Goal: Register for event/course: Sign up to attend an event or enroll in a course

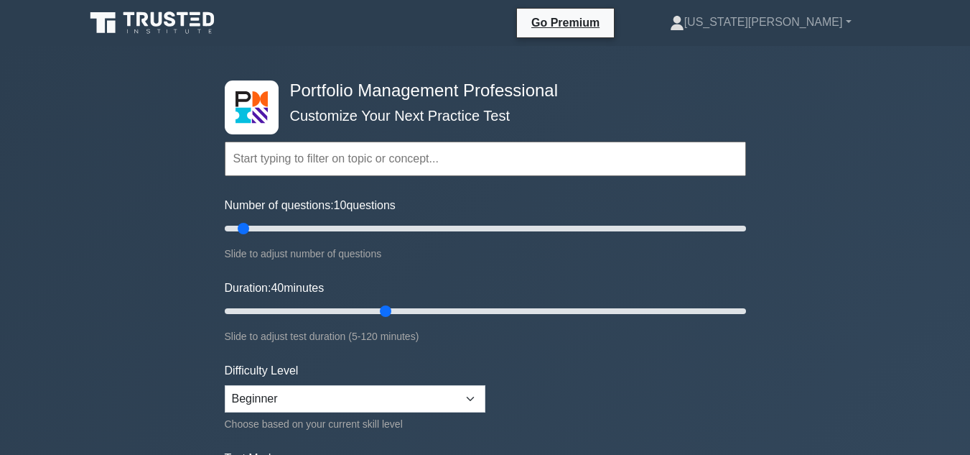
select select "beginner"
click at [266, 152] on input "text" at bounding box center [485, 158] width 521 height 34
click at [268, 171] on input "text" at bounding box center [485, 158] width 521 height 34
click at [258, 152] on input "text" at bounding box center [485, 158] width 521 height 34
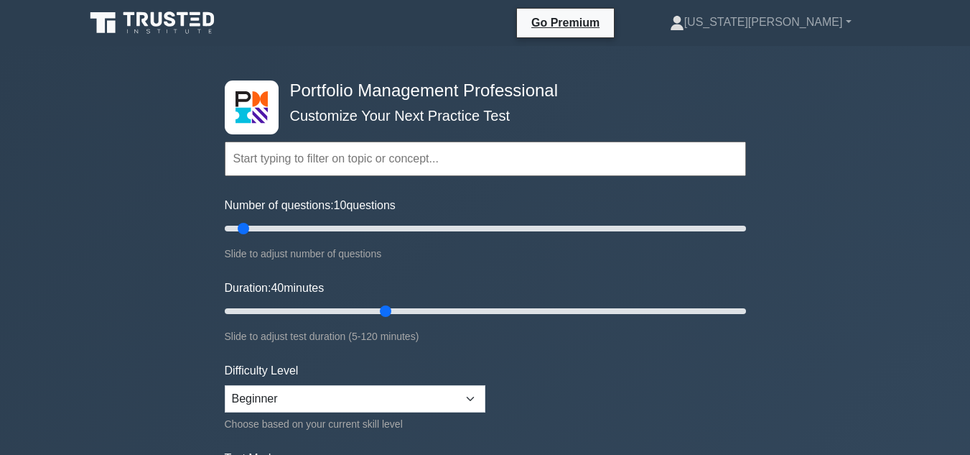
click at [358, 154] on input "text" at bounding box center [485, 158] width 521 height 34
click at [345, 167] on input "text" at bounding box center [485, 158] width 521 height 34
drag, startPoint x: 244, startPoint y: 233, endPoint x: 251, endPoint y: 232, distance: 7.3
type input "15"
click at [251, 232] on input "Number of questions: 15 questions" at bounding box center [485, 228] width 521 height 17
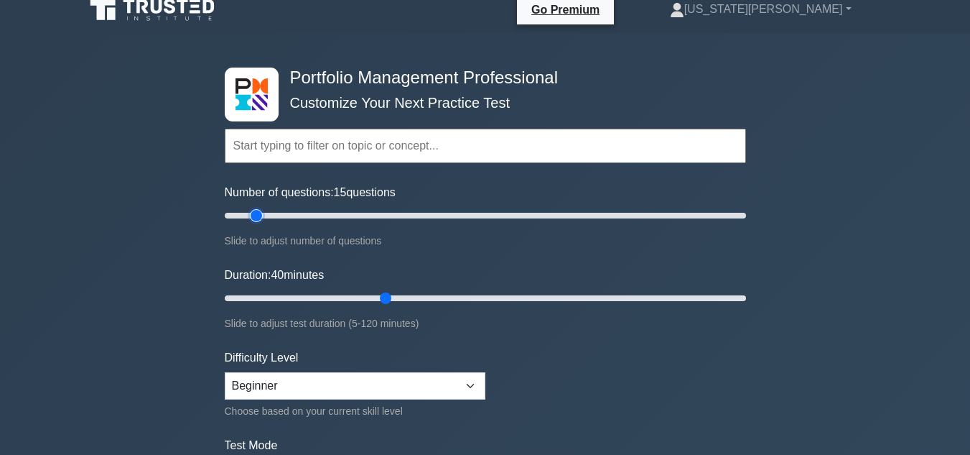
scroll to position [144, 0]
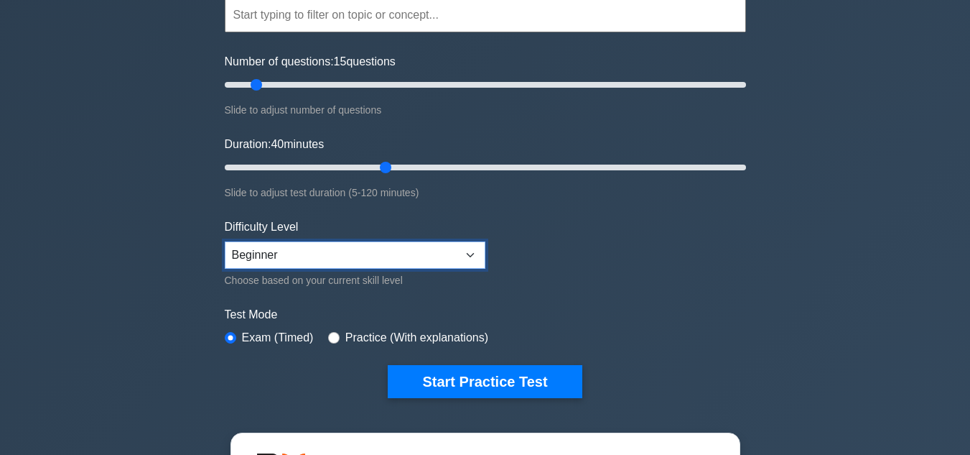
click at [412, 259] on select "Beginner Intermediate Expert" at bounding box center [355, 254] width 261 height 27
click at [225, 241] on select "Beginner Intermediate Expert" at bounding box center [355, 254] width 261 height 27
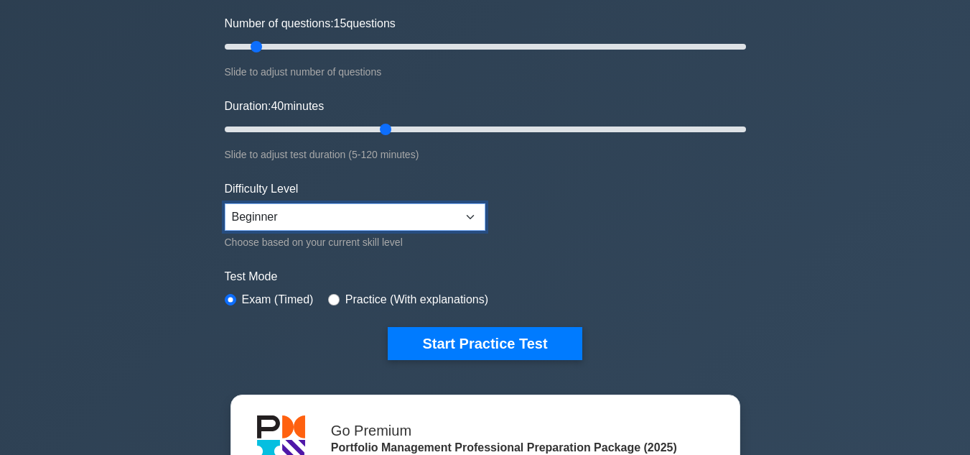
scroll to position [215, 0]
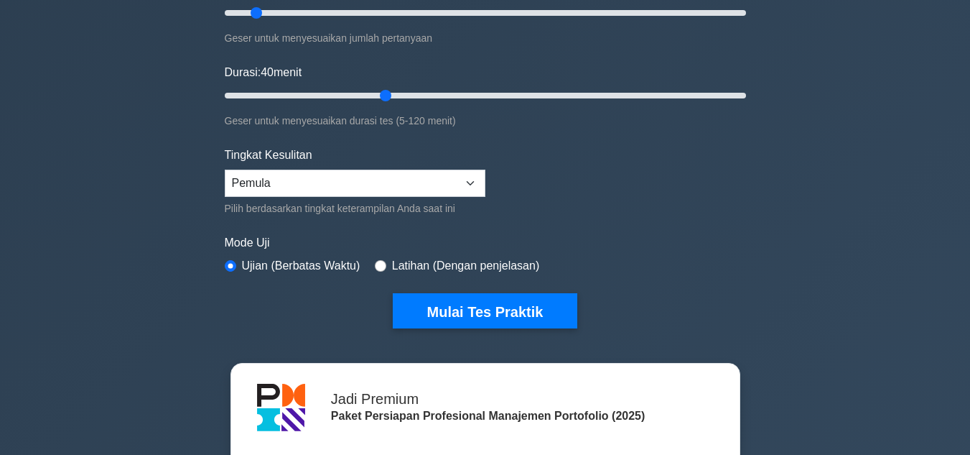
click at [792, 187] on div "Profesional Manajemen Portofolio Sesuaikan Tes Praktik Anda Berikutnya Topik Ke…" at bounding box center [485, 304] width 970 height 947
click at [378, 268] on input "radio" at bounding box center [380, 265] width 11 height 11
radio input "true"
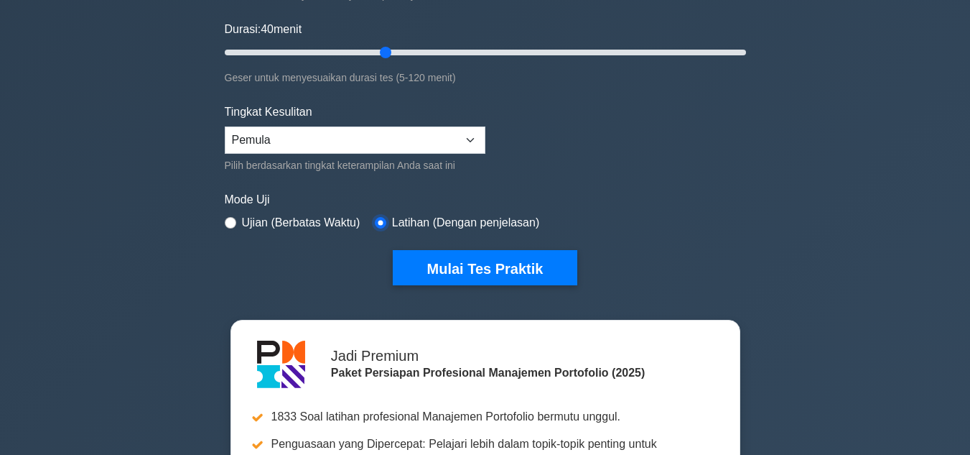
scroll to position [144, 0]
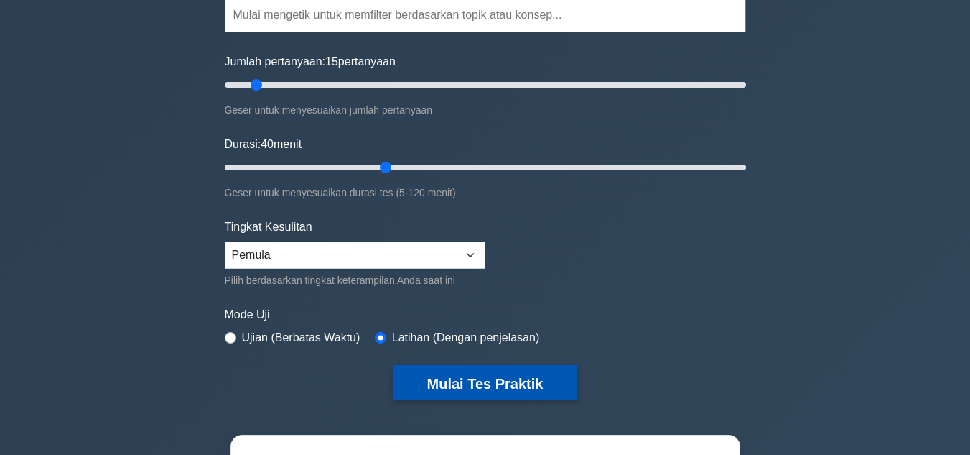
click at [507, 376] on font "Mulai Tes Praktik" at bounding box center [485, 384] width 116 height 16
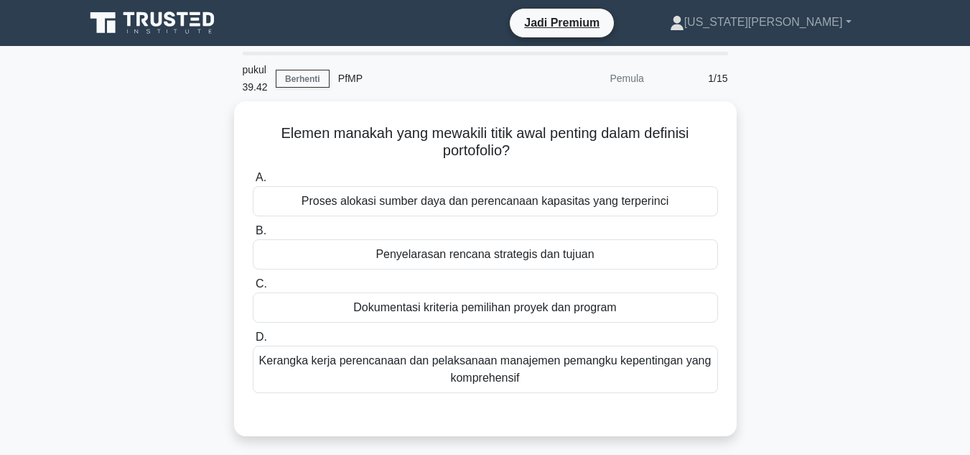
click at [746, 210] on div "Elemen manakah yang mewakili titik awal penting dalam definisi portofolio? .spi…" at bounding box center [485, 277] width 819 height 352
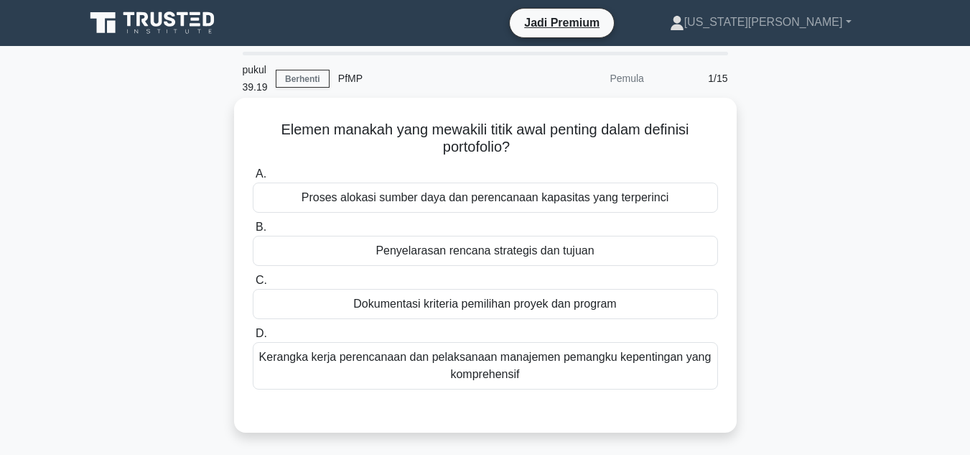
click at [379, 256] on div "A. Proses alokasi sumber daya dan perencanaan kapasitas yang terperinci B. Peny…" at bounding box center [485, 277] width 483 height 230
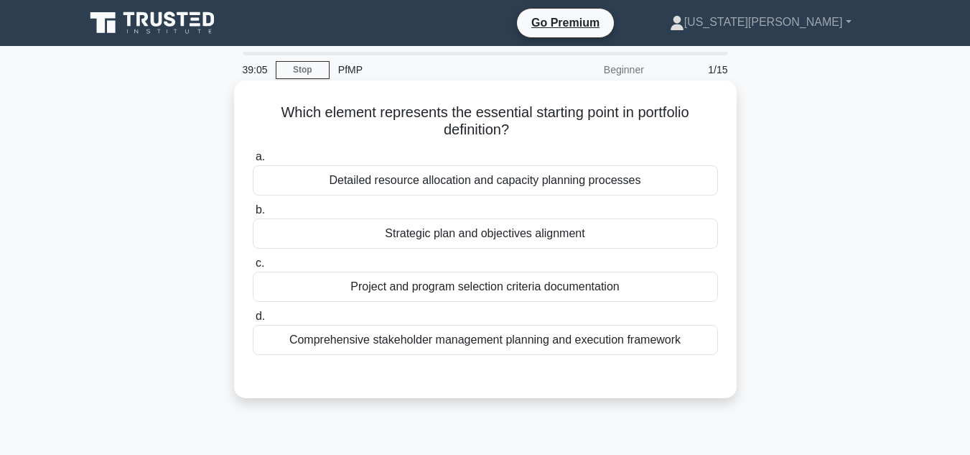
click at [358, 338] on div "Comprehensive stakeholder management planning and execution framework" at bounding box center [485, 340] width 465 height 30
click at [253, 321] on input "d. Comprehensive stakeholder management planning and execution framework" at bounding box center [253, 316] width 0 height 9
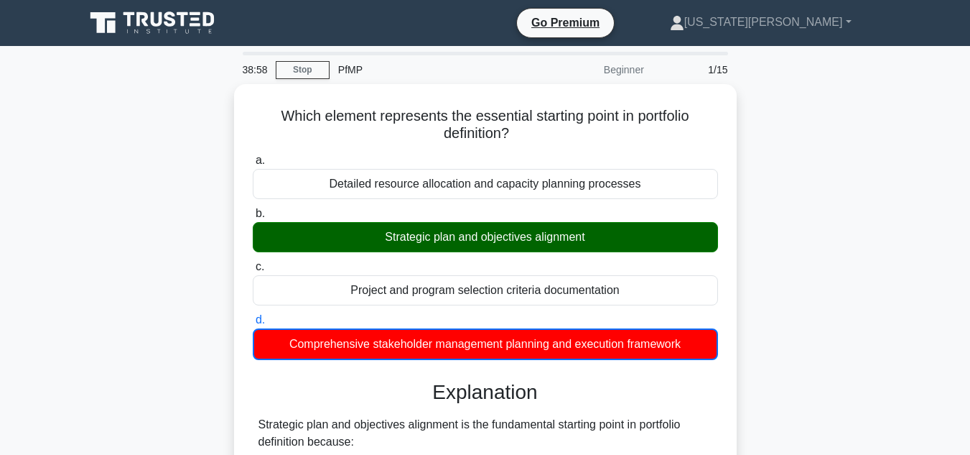
click at [501, 236] on div "Strategic plan and objectives alignment" at bounding box center [485, 237] width 465 height 30
click at [253, 218] on input "b. Strategic plan and objectives alignment" at bounding box center [253, 213] width 0 height 9
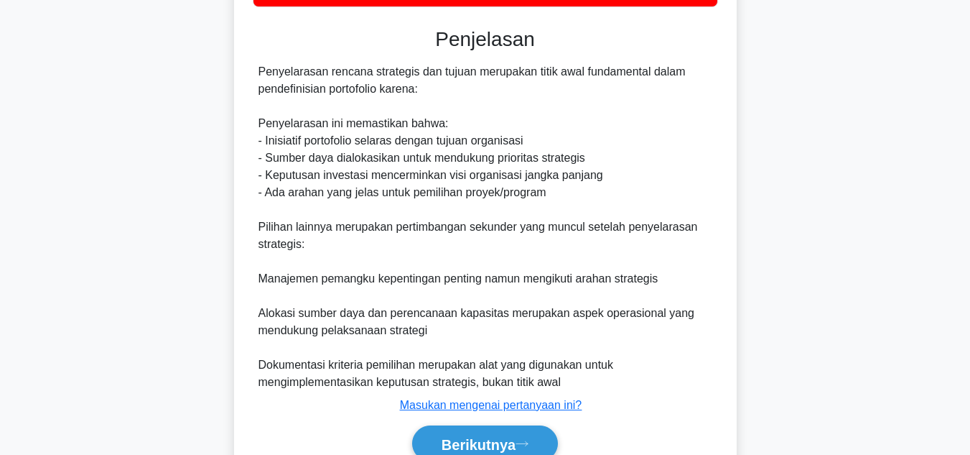
scroll to position [434, 0]
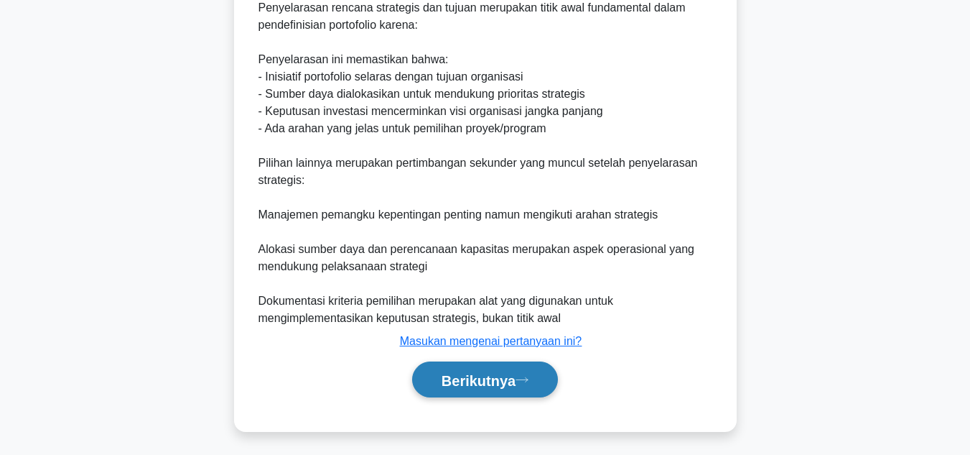
click at [506, 375] on font "Berikutnya" at bounding box center [479, 380] width 74 height 16
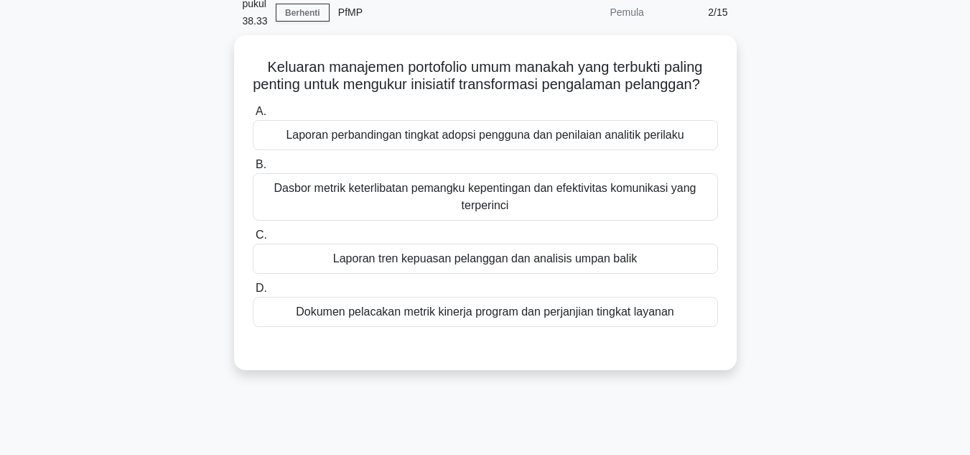
scroll to position [17, 0]
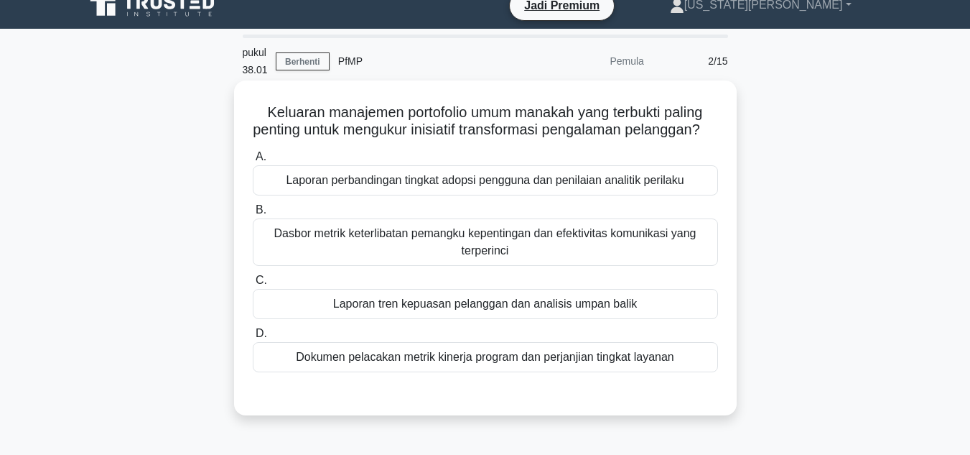
click at [503, 310] on font "Laporan tren kepuasan pelanggan dan analisis umpan balik" at bounding box center [485, 303] width 304 height 12
click at [253, 285] on input "C. Laporan tren kepuasan pelanggan dan analisis umpan balik" at bounding box center [253, 280] width 0 height 9
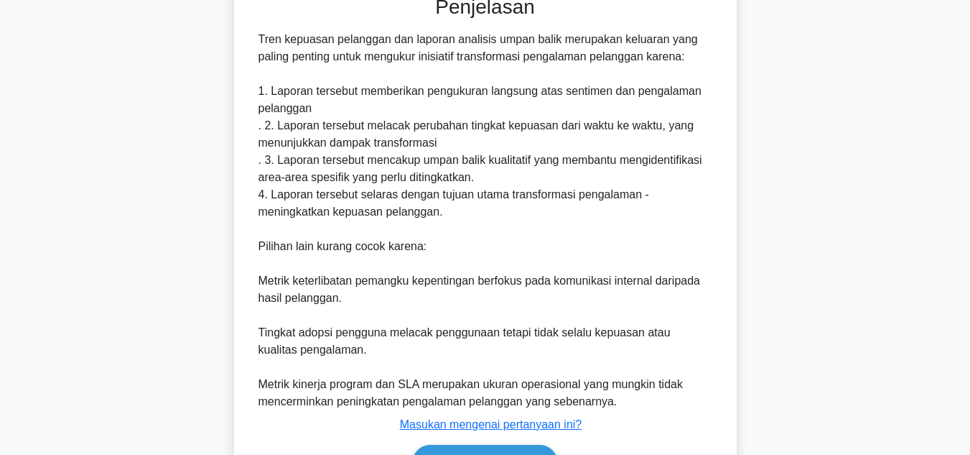
scroll to position [503, 0]
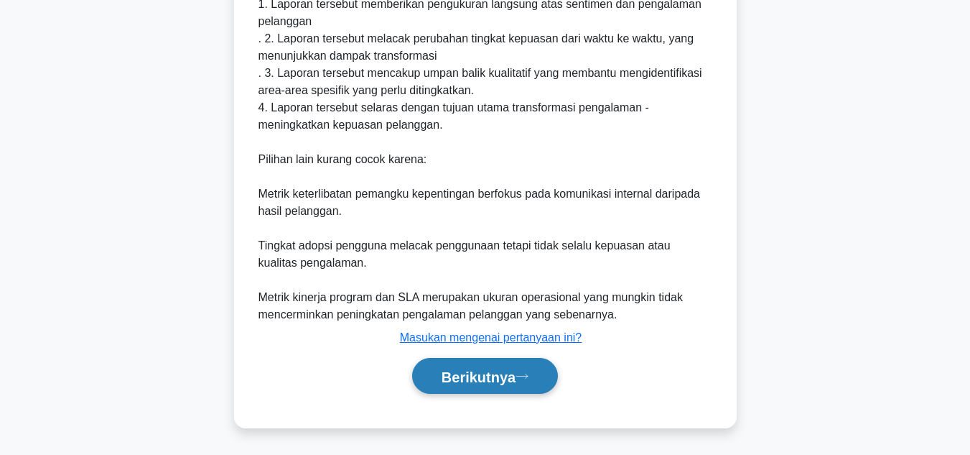
click at [523, 365] on button "Berikutnya" at bounding box center [485, 376] width 146 height 37
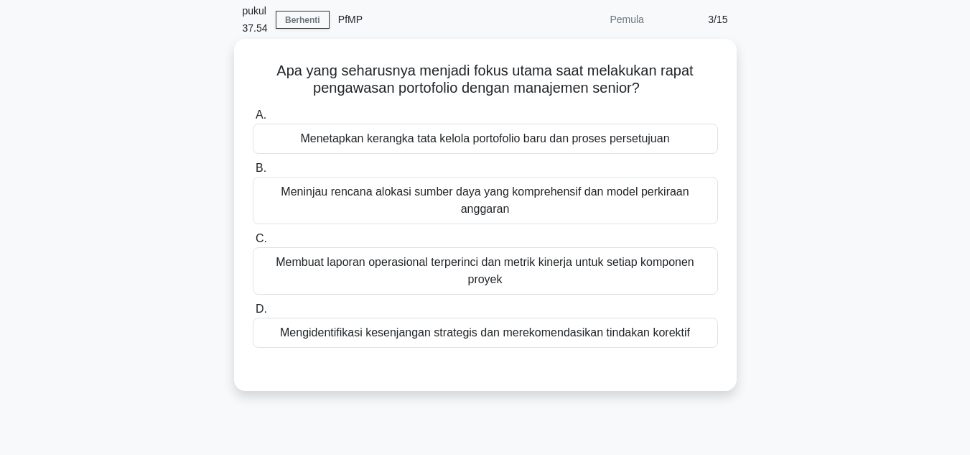
scroll to position [34, 0]
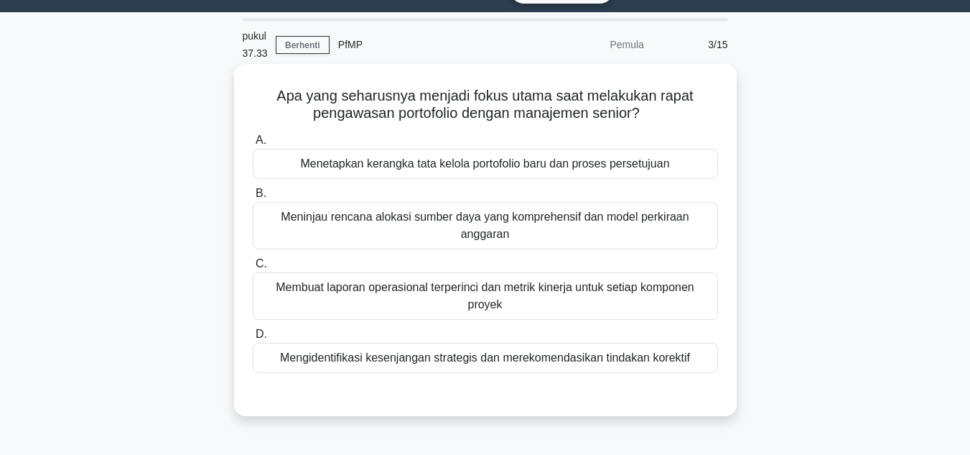
click at [396, 220] on font "Meninjau rencana alokasi sumber daya yang komprehensif dan model perkiraan angg…" at bounding box center [485, 224] width 408 height 29
click at [253, 198] on input "B. Meninjau rencana alokasi sumber daya yang komprehensif dan model perkiraan a…" at bounding box center [253, 193] width 0 height 9
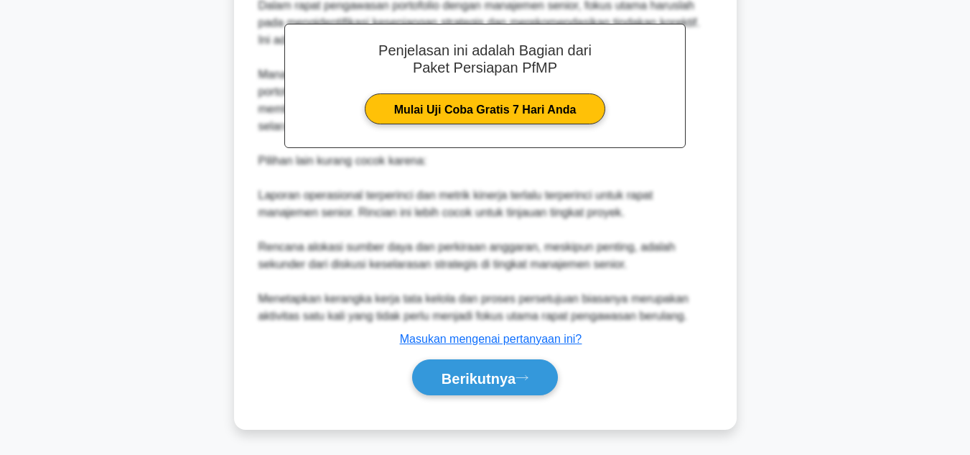
scroll to position [452, 0]
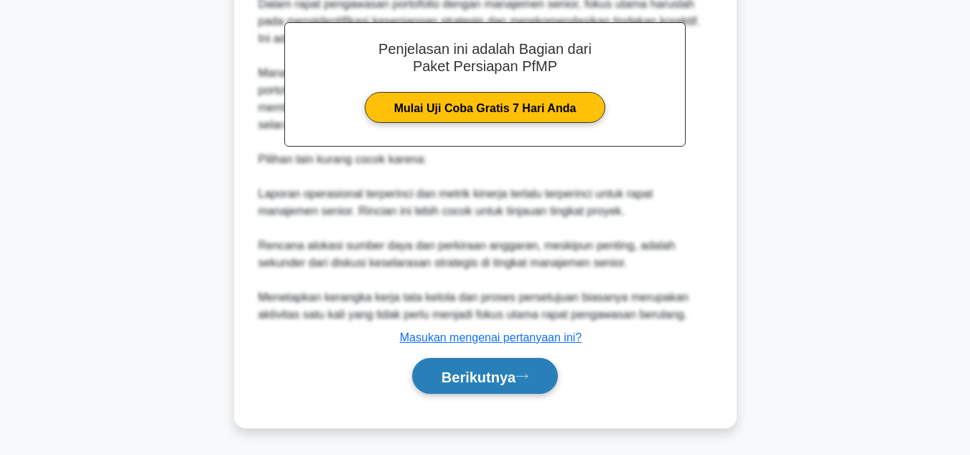
click at [513, 375] on font "Berikutnya" at bounding box center [479, 376] width 74 height 16
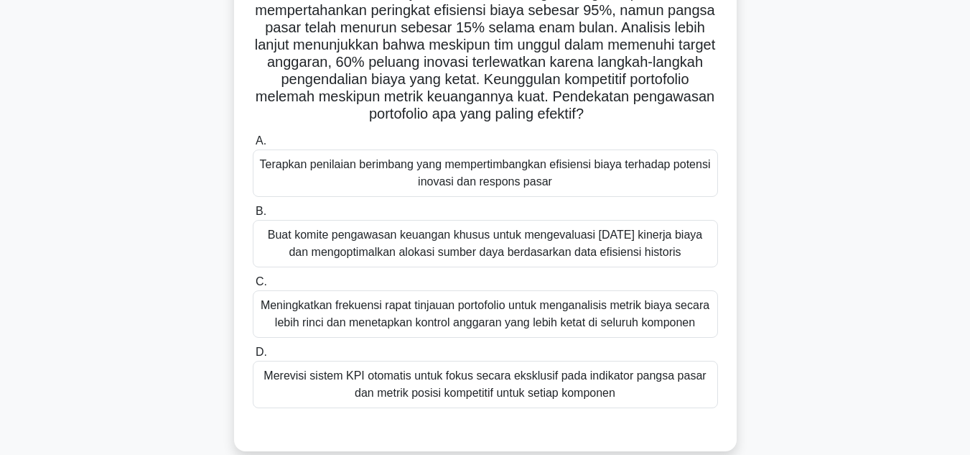
scroll to position [177, 0]
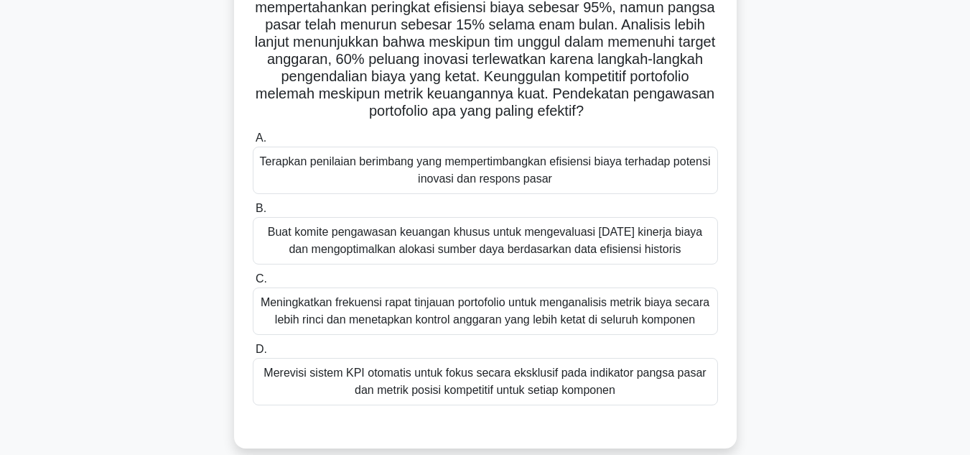
click at [762, 140] on div "Seorang manajer portofolio di perusahaan teknologi finansial telah menerapkan p…" at bounding box center [485, 194] width 819 height 541
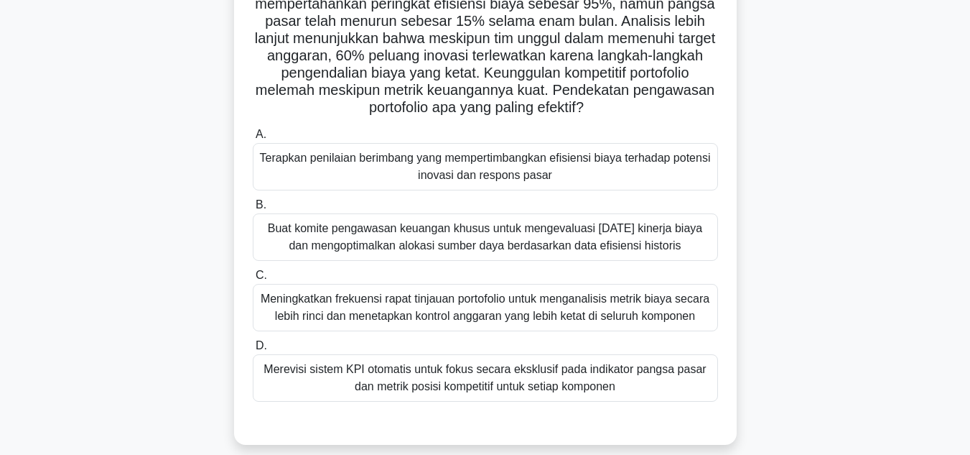
click at [480, 245] on font "Buat komite pengawasan keuangan khusus untuk mengevaluasi [DATE] kinerja biaya …" at bounding box center [485, 236] width 434 height 29
click at [253, 210] on input "B. Buat komite pengawasan keuangan khusus untuk mengevaluasi [DATE] kinerja bia…" at bounding box center [253, 204] width 0 height 9
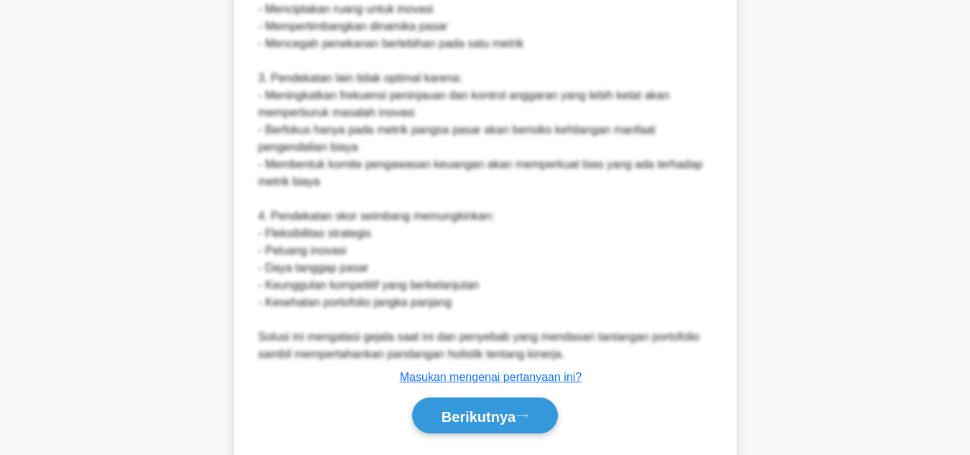
scroll to position [832, 0]
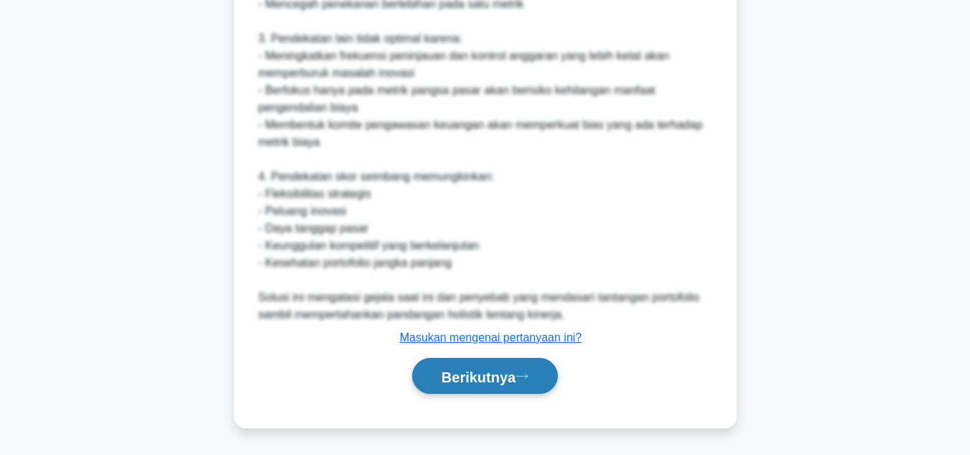
click at [502, 377] on font "Berikutnya" at bounding box center [479, 376] width 74 height 16
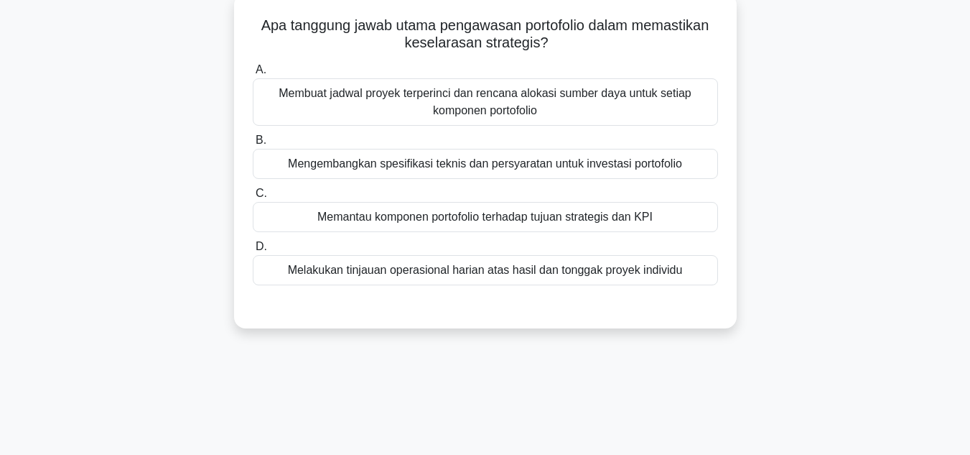
scroll to position [34, 0]
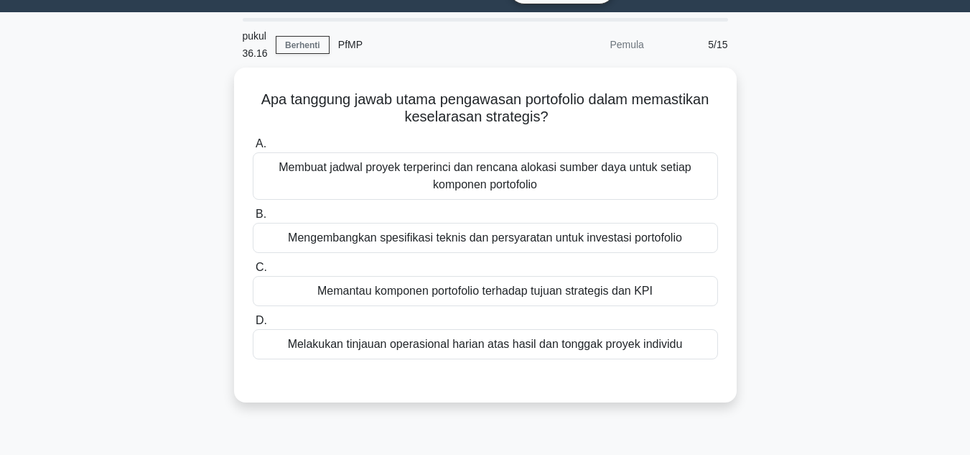
click at [819, 98] on div "Apa tanggung jawab utama pengawasan portofolio dalam memastikan keselarasan str…" at bounding box center [485, 244] width 819 height 352
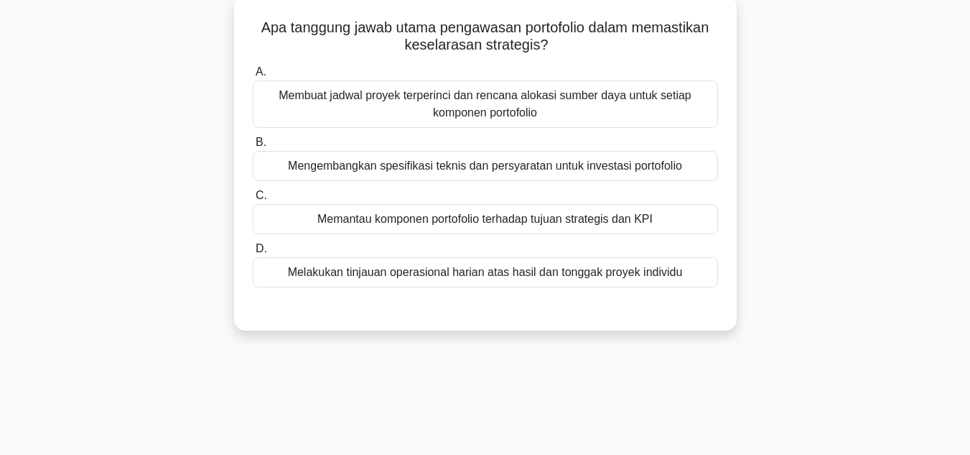
scroll to position [106, 0]
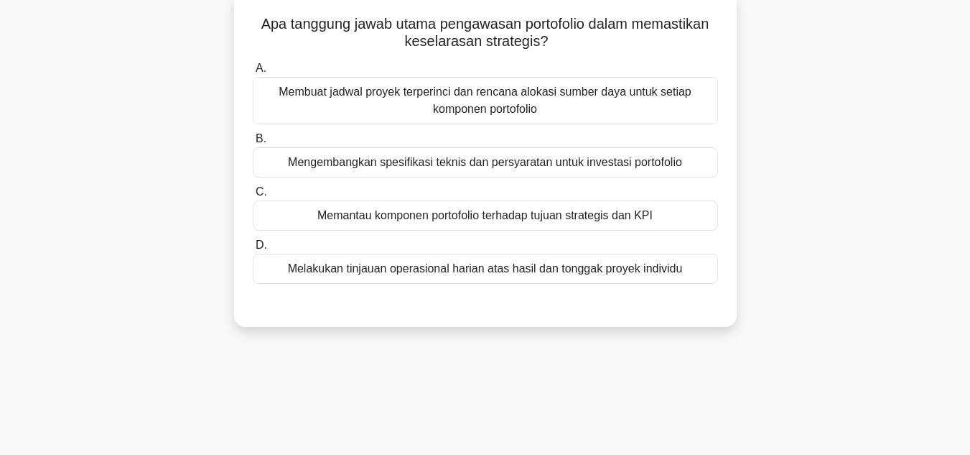
click at [622, 108] on font "Membuat jadwal proyek terperinci dan rencana alokasi sumber daya untuk setiap k…" at bounding box center [485, 100] width 452 height 34
click at [253, 73] on input "A. Membuat jadwal proyek terperinci dan rencana alokasi sumber daya untuk setia…" at bounding box center [253, 68] width 0 height 9
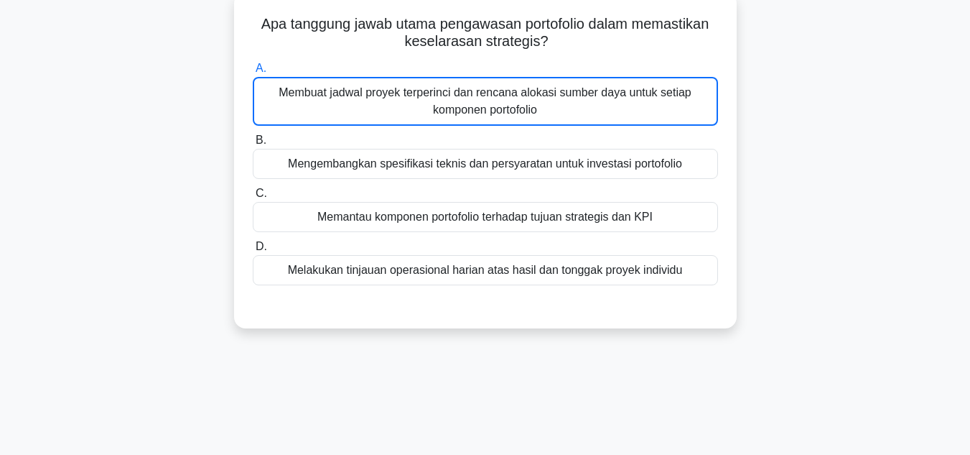
scroll to position [88, 0]
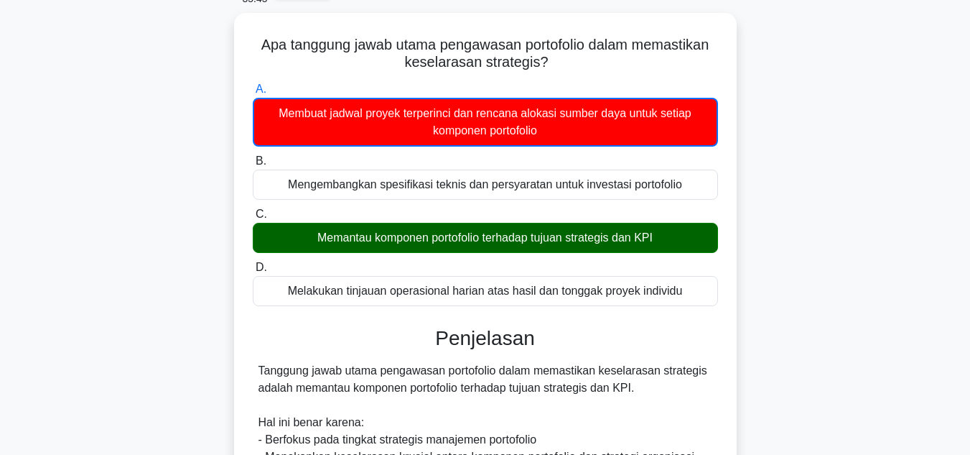
click at [875, 222] on div "Apa tanggung jawab utama pengawasan portofolio dalam memastikan keselarasan str…" at bounding box center [485, 378] width 819 height 730
